Goal: Information Seeking & Learning: Learn about a topic

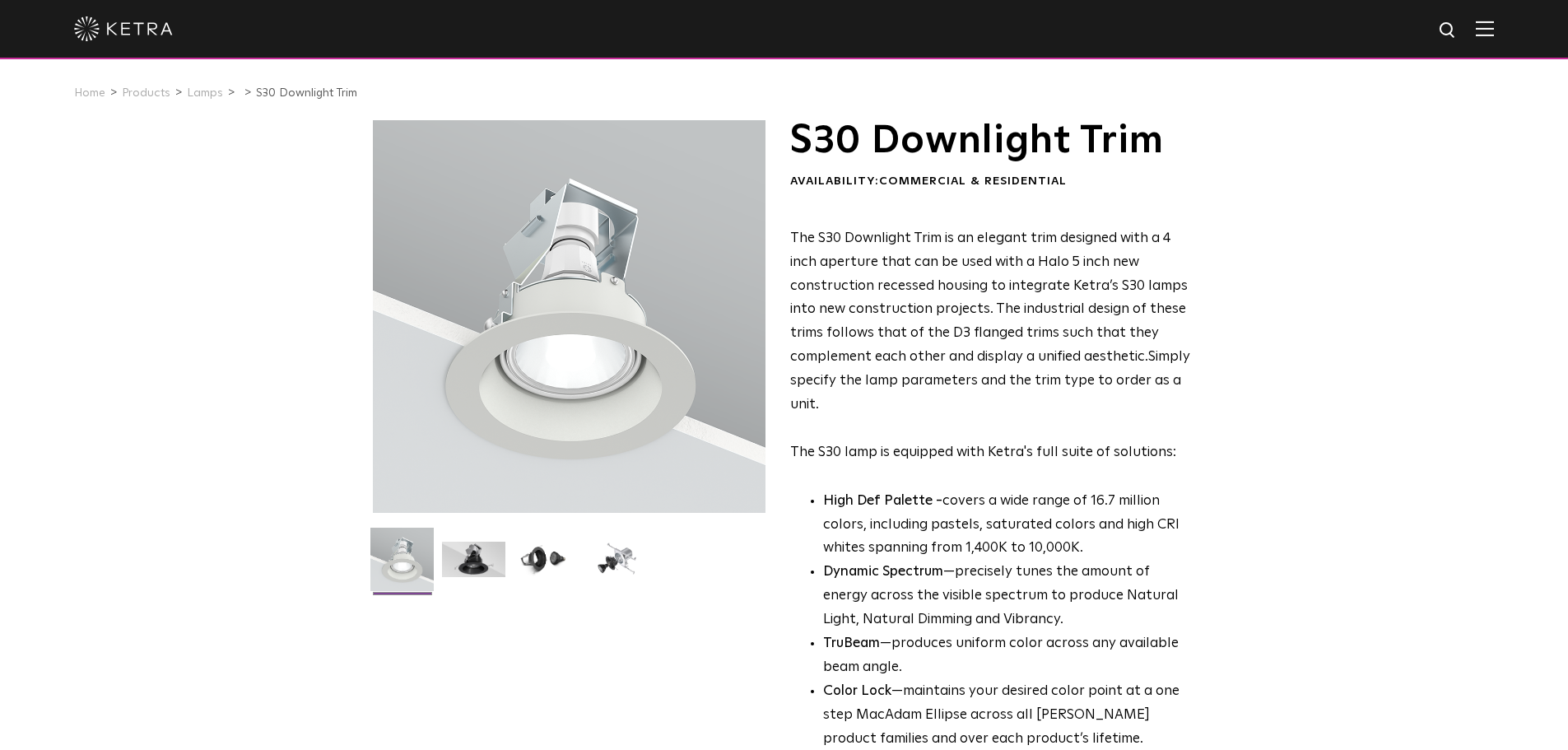
click at [455, 559] on img at bounding box center [474, 566] width 63 height 48
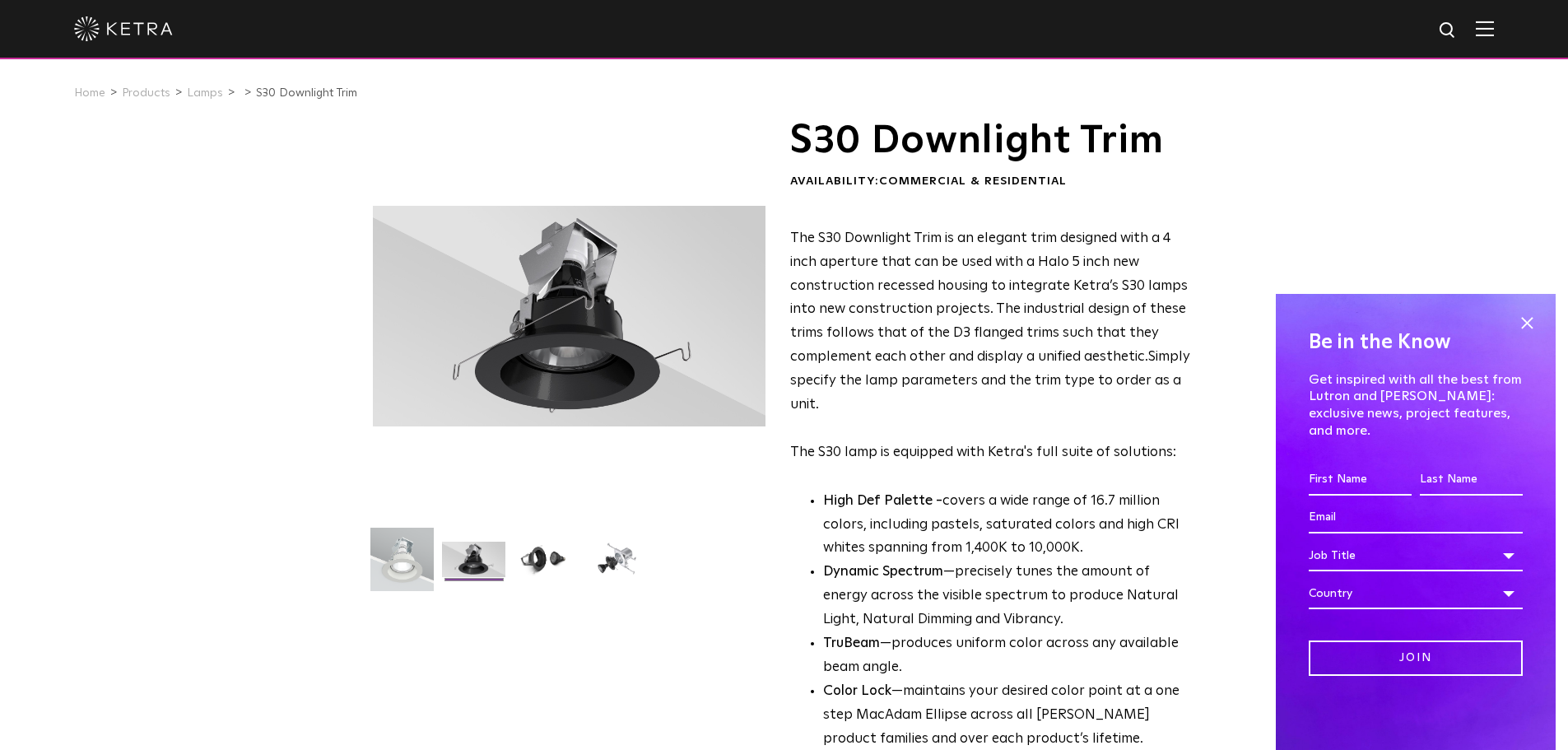
click at [536, 561] on img at bounding box center [545, 566] width 63 height 48
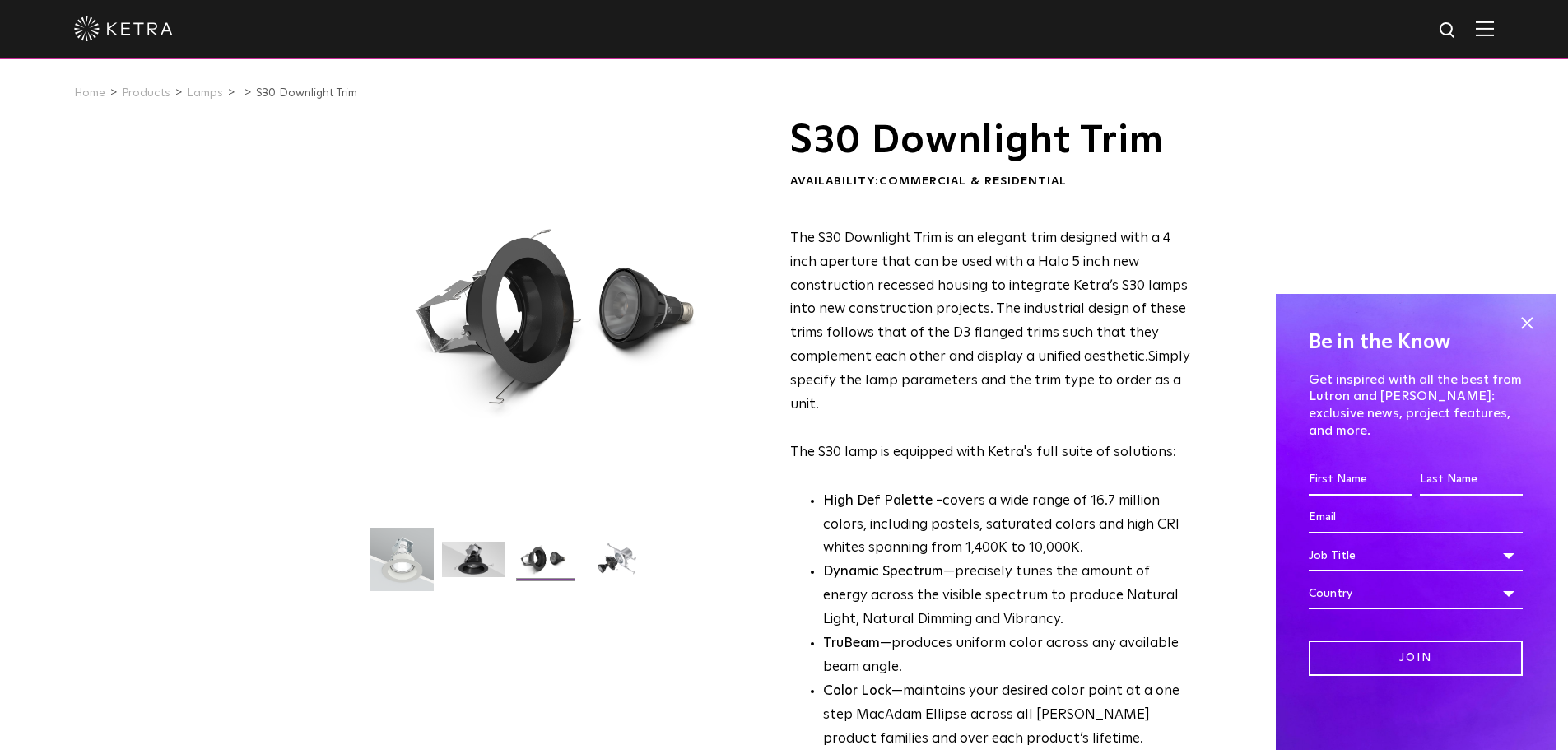
click at [598, 558] on img at bounding box center [616, 566] width 63 height 48
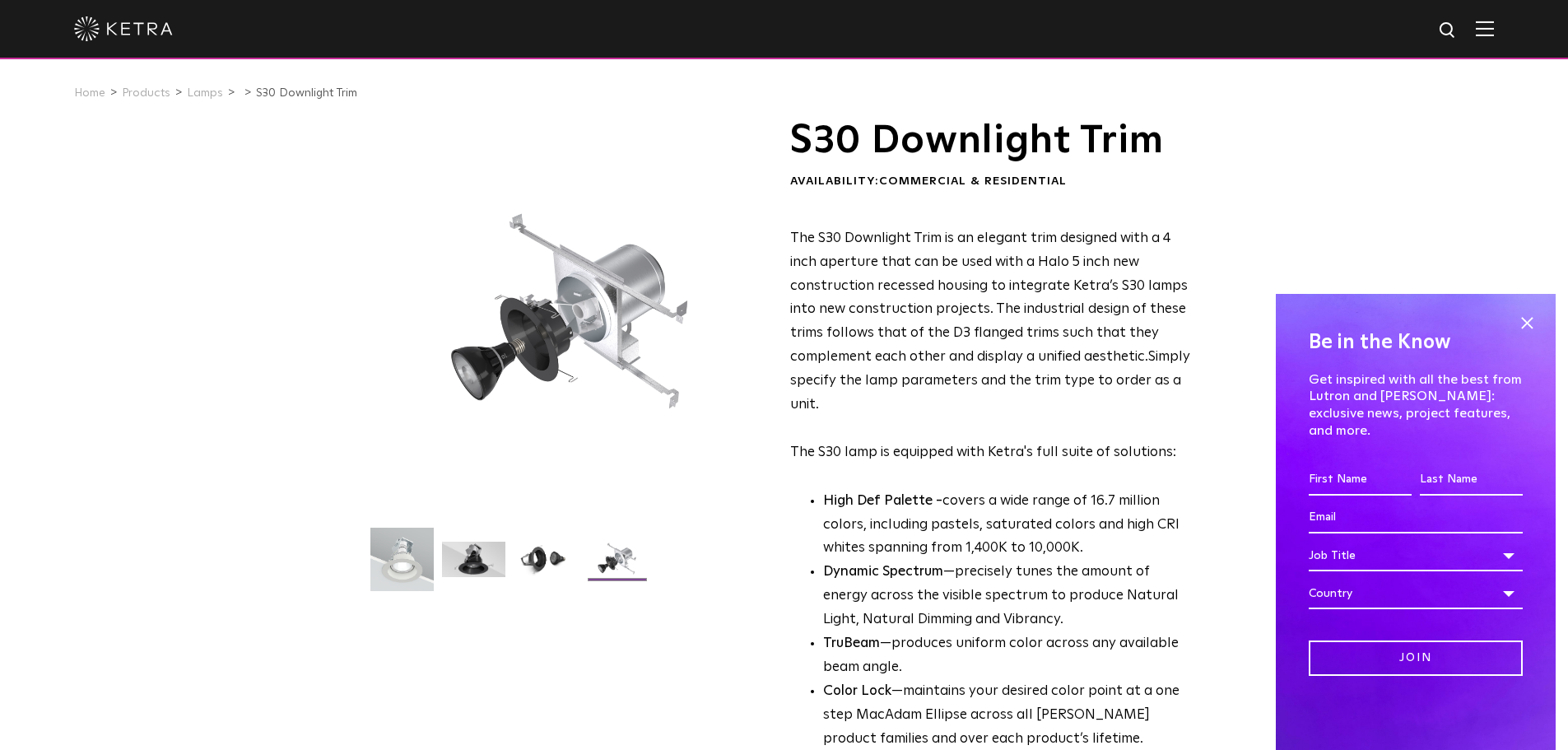
click at [1529, 330] on span at bounding box center [1527, 323] width 25 height 25
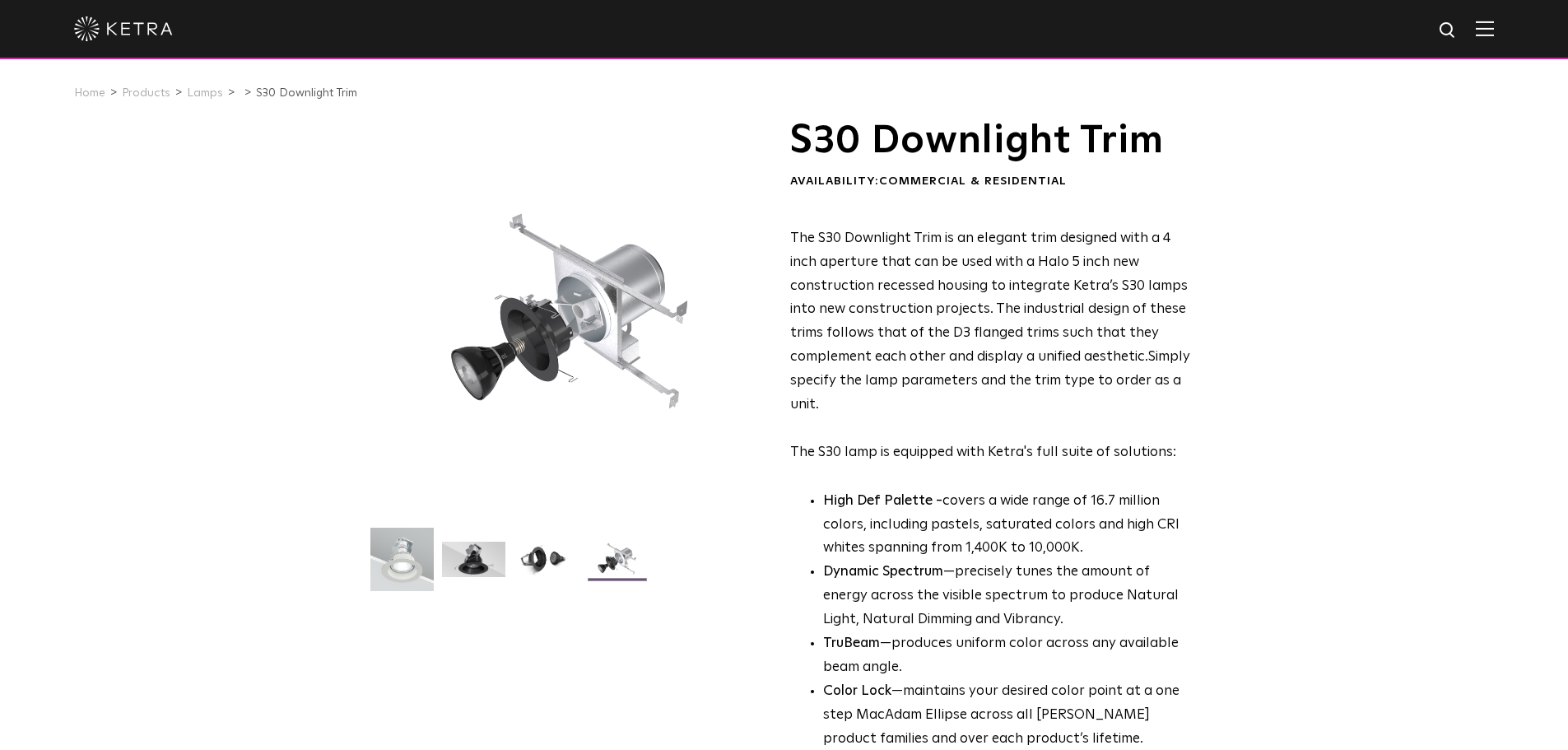
click at [209, 96] on link "Lamps" at bounding box center [205, 93] width 36 height 11
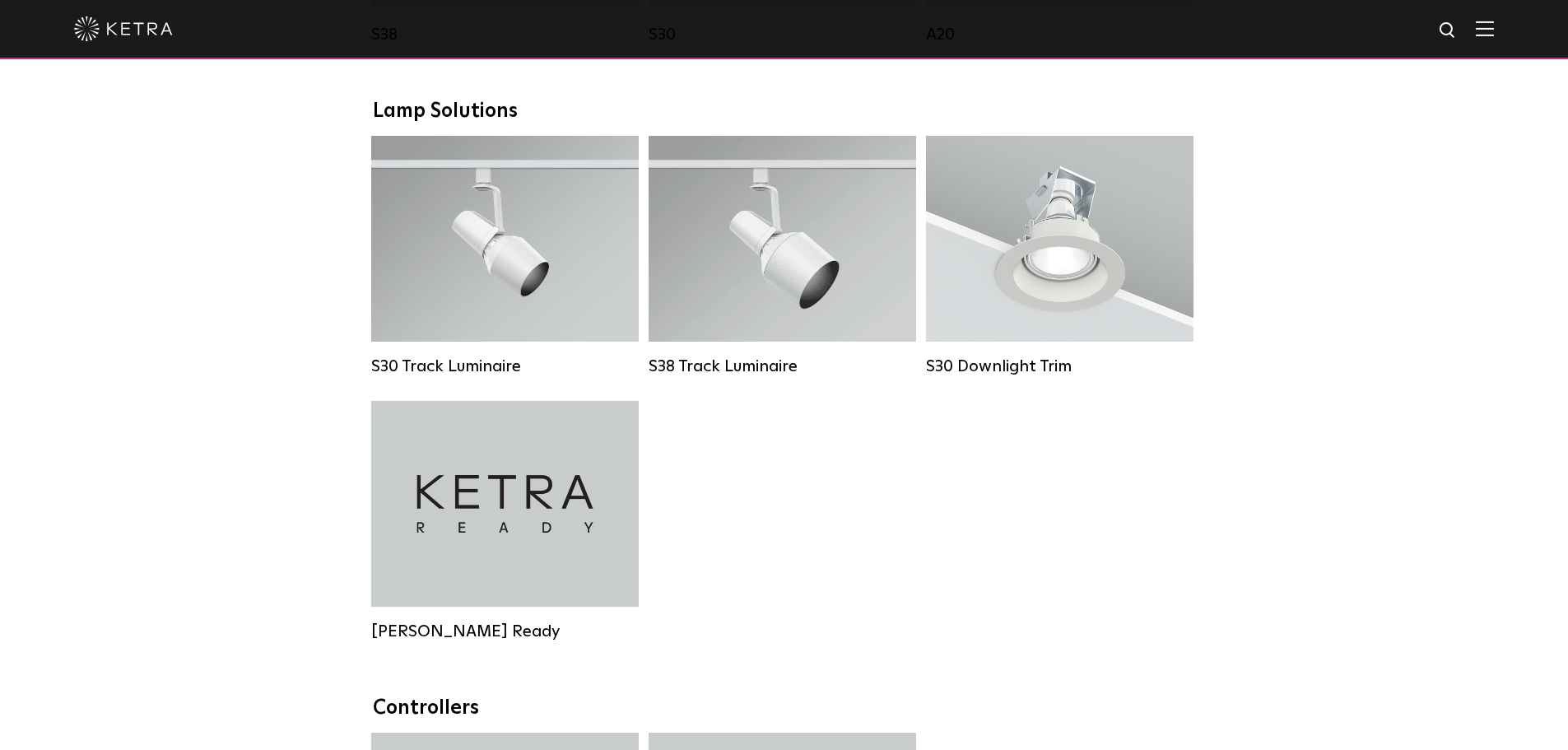
scroll to position [1455, 0]
